Goal: Task Accomplishment & Management: Manage account settings

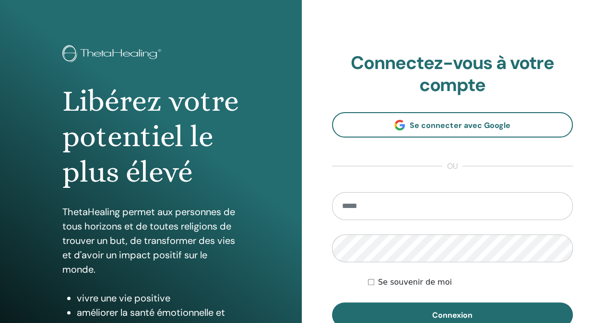
scroll to position [19, 0]
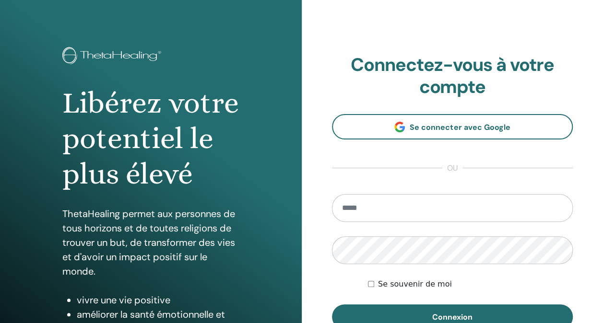
click at [367, 214] on input "email" at bounding box center [452, 208] width 241 height 28
type input "**********"
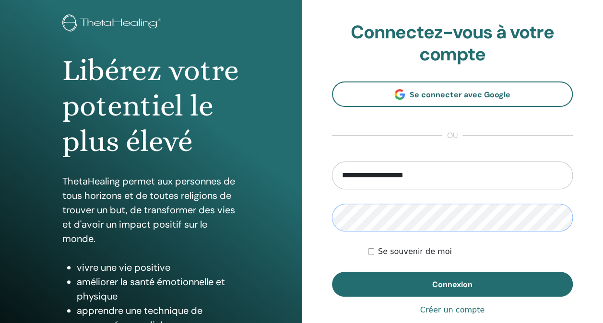
scroll to position [55, 0]
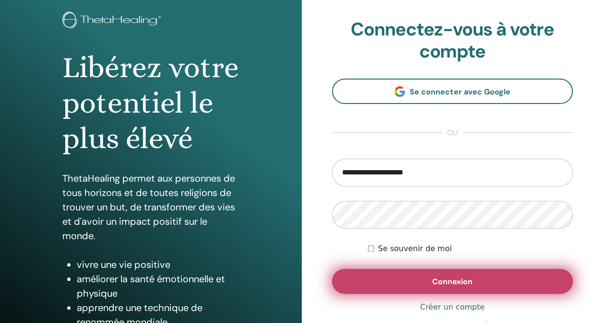
click at [477, 284] on button "Connexion" at bounding box center [452, 281] width 241 height 25
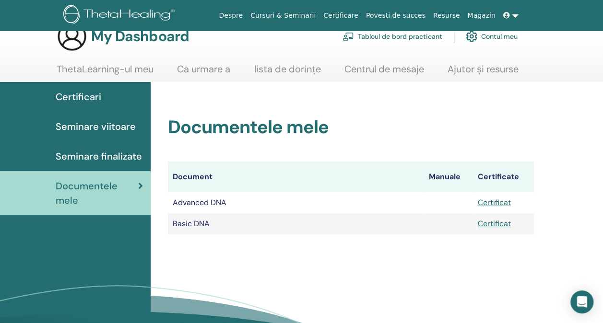
scroll to position [24, 0]
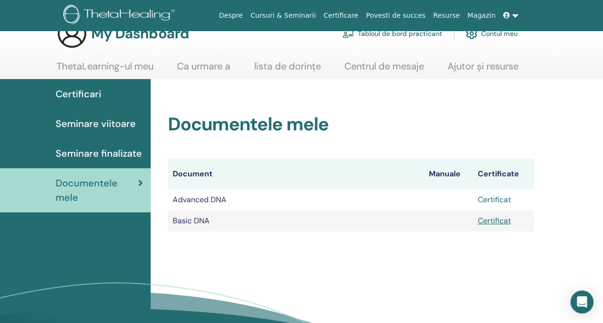
click at [497, 203] on link "Certificat" at bounding box center [493, 200] width 33 height 10
click at [494, 200] on link "Certificat" at bounding box center [493, 200] width 33 height 10
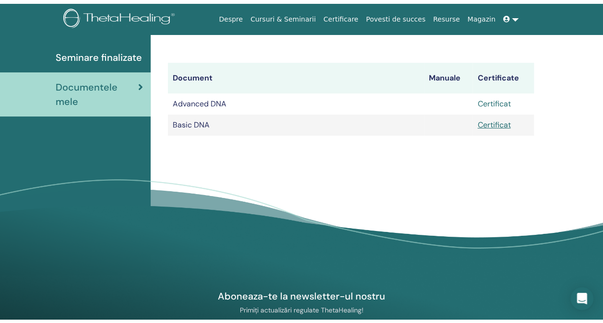
scroll to position [0, 0]
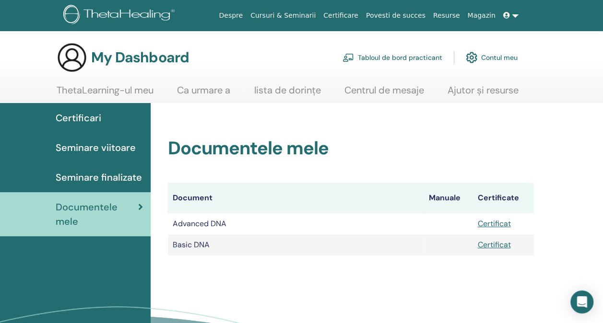
click at [517, 14] on link at bounding box center [511, 16] width 23 height 18
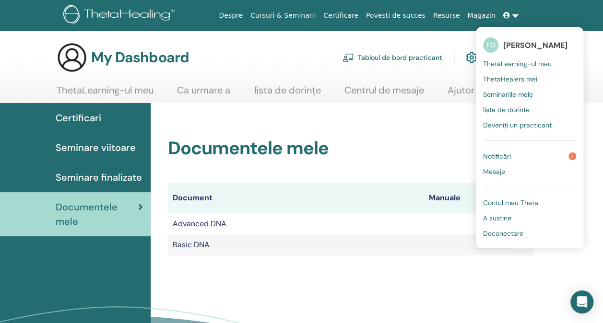
click at [506, 235] on span "Deconectare" at bounding box center [503, 233] width 40 height 9
